Goal: Task Accomplishment & Management: Manage account settings

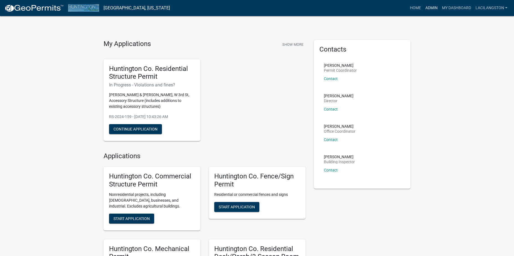
click at [430, 6] on link "Admin" at bounding box center [431, 8] width 17 height 11
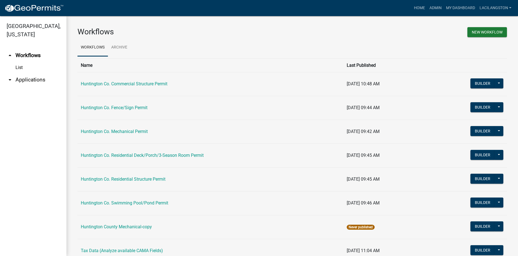
click at [20, 78] on link "arrow_drop_down Applications" at bounding box center [33, 79] width 66 height 13
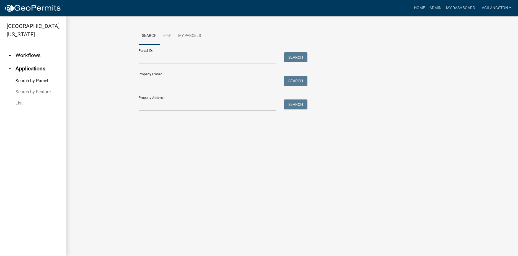
click at [22, 106] on link "List" at bounding box center [33, 102] width 66 height 11
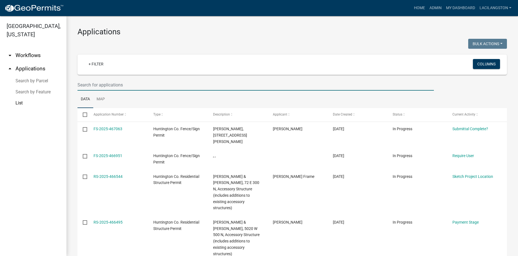
click at [138, 85] on input "text" at bounding box center [255, 84] width 356 height 11
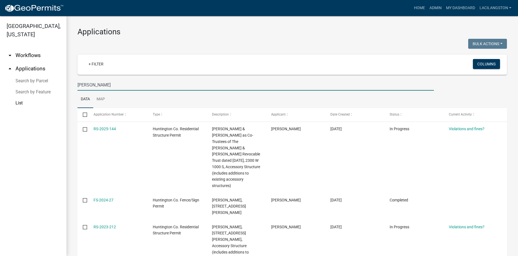
click at [101, 87] on input "[PERSON_NAME]" at bounding box center [255, 84] width 356 height 11
type input "C"
